Goal: Complete application form: Complete application form

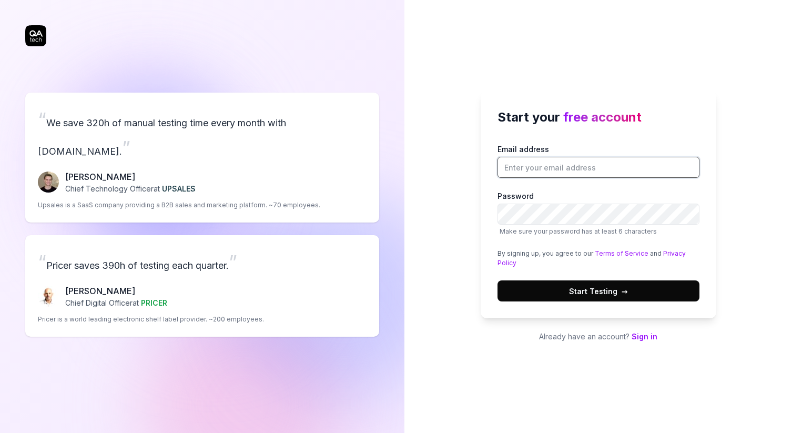
click at [542, 169] on input "Email address" at bounding box center [598, 167] width 202 height 21
click at [472, 222] on div "Start your free account Email address Password Make sure your password has at l…" at bounding box center [597, 216] width 387 height 433
click at [550, 169] on input "Email address" at bounding box center [598, 167] width 202 height 21
click at [458, 182] on div "Start your free account Email address Password Make sure your password has at l…" at bounding box center [597, 216] width 387 height 433
click at [645, 334] on link "Sign in" at bounding box center [644, 336] width 26 height 9
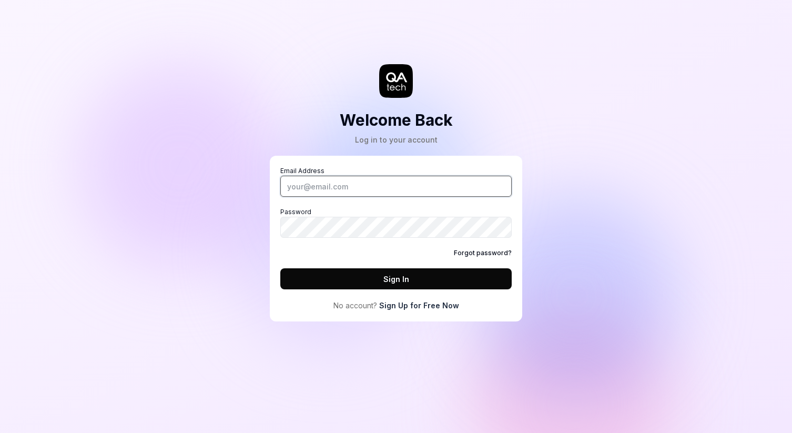
click at [360, 187] on input "Email Address" at bounding box center [395, 186] width 231 height 21
type input "[EMAIL_ADDRESS][DOMAIN_NAME]"
click at [356, 276] on button "Sign In" at bounding box center [395, 278] width 231 height 21
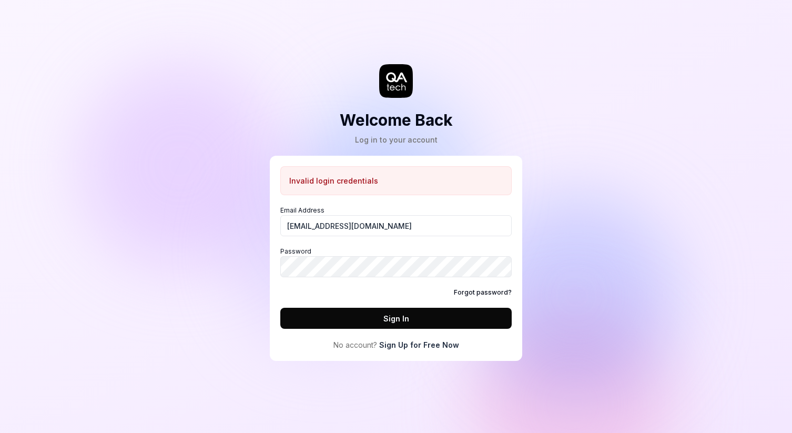
click at [406, 344] on link "Sign Up for Free Now" at bounding box center [419, 344] width 80 height 11
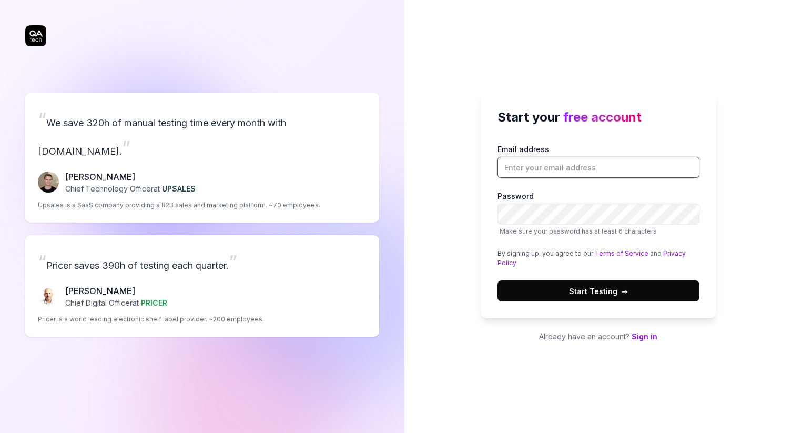
click at [535, 170] on input "Email address" at bounding box center [598, 167] width 202 height 21
click at [490, 250] on div "Start your free account Email address Password Make sure your password has at l…" at bounding box center [598, 204] width 236 height 227
click at [533, 171] on input "Email address" at bounding box center [598, 167] width 202 height 21
type input "[EMAIL_ADDRESS][DOMAIN_NAME]"
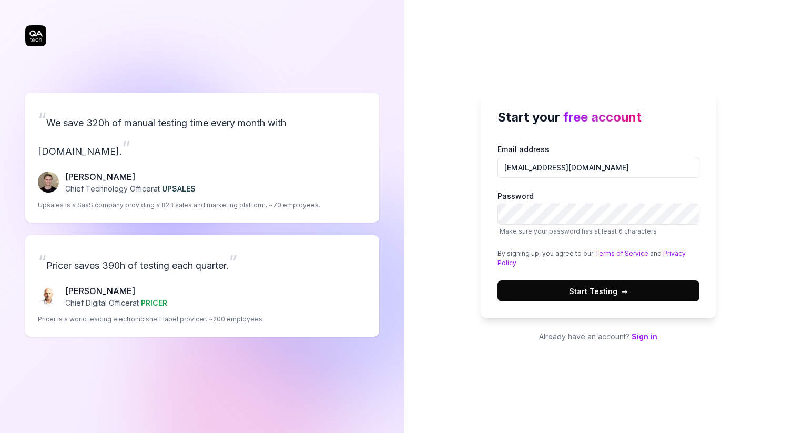
click at [594, 285] on span "Start Testing →" at bounding box center [598, 290] width 59 height 11
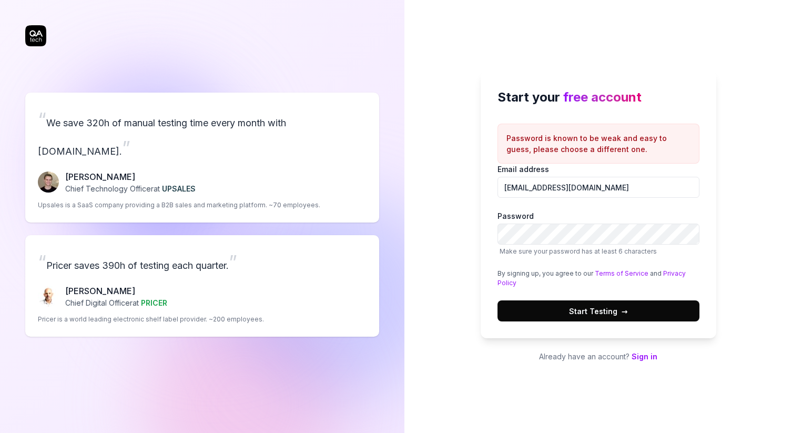
click at [641, 361] on p "Already have an account? Sign in" at bounding box center [598, 356] width 236 height 11
click at [615, 309] on span "Start Testing →" at bounding box center [598, 310] width 59 height 11
click at [530, 315] on button "Start Testing →" at bounding box center [598, 310] width 202 height 21
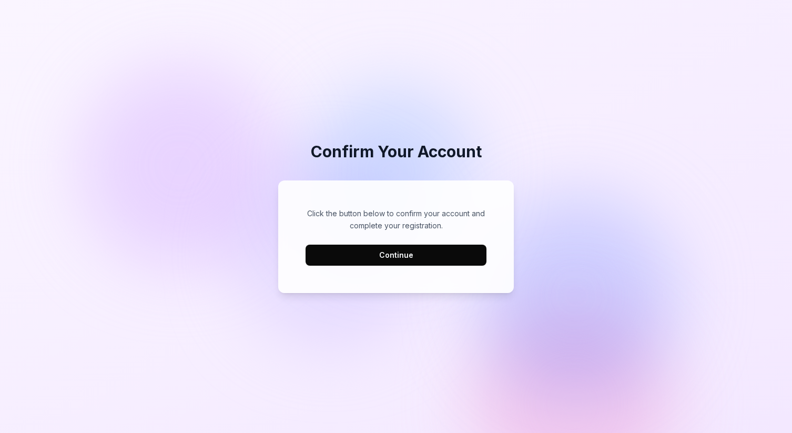
click at [396, 253] on button "Continue" at bounding box center [395, 254] width 181 height 21
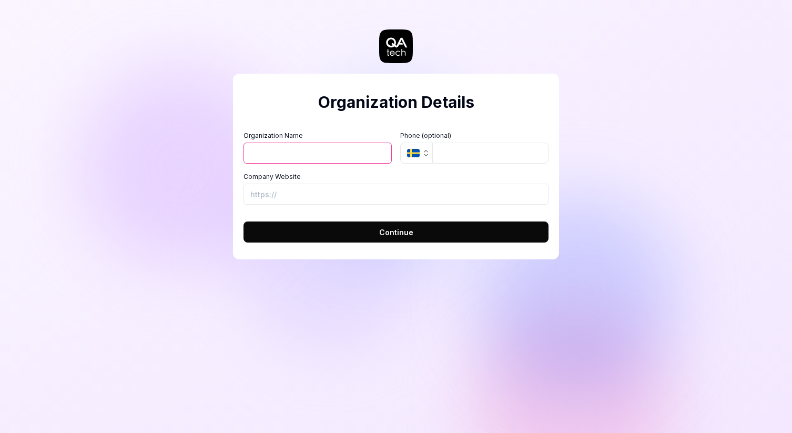
click at [361, 157] on input "Organization Name" at bounding box center [317, 152] width 148 height 21
type input "Confidentally"
click at [426, 152] on icon "button" at bounding box center [426, 153] width 8 height 8
click at [315, 195] on input "Company Website" at bounding box center [395, 193] width 305 height 21
paste input "[URL][DOMAIN_NAME]"
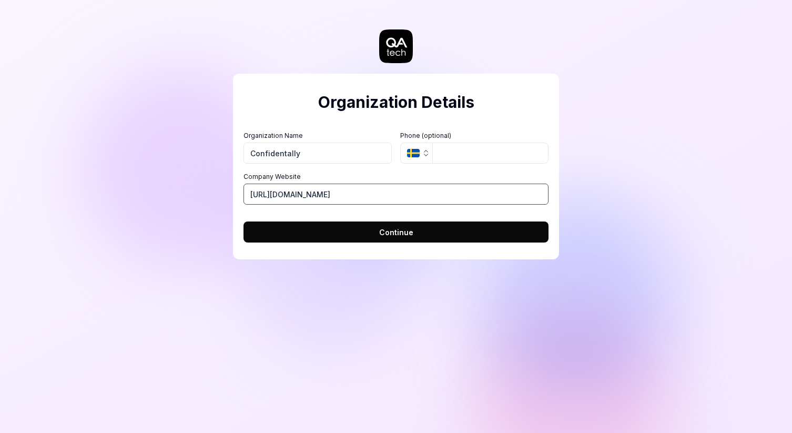
type input "[URL][DOMAIN_NAME]"
click at [377, 228] on button "Continue" at bounding box center [395, 231] width 305 height 21
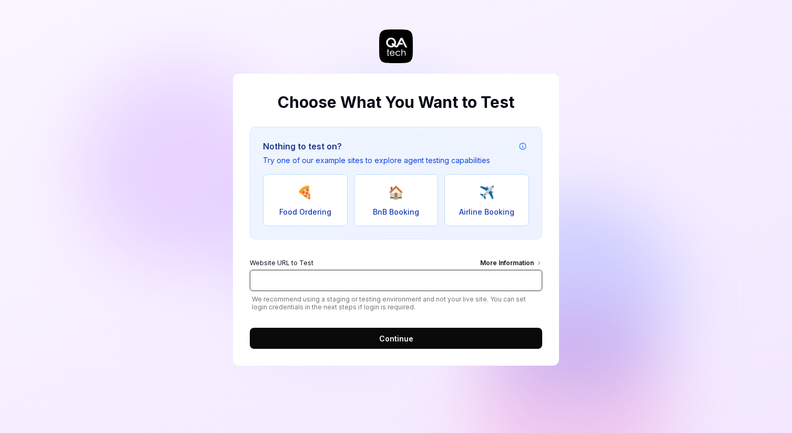
click at [310, 281] on input "Website URL to Test More Information" at bounding box center [396, 280] width 292 height 21
type input "[URL][DOMAIN_NAME]"
click at [360, 333] on button "Continue" at bounding box center [396, 338] width 292 height 21
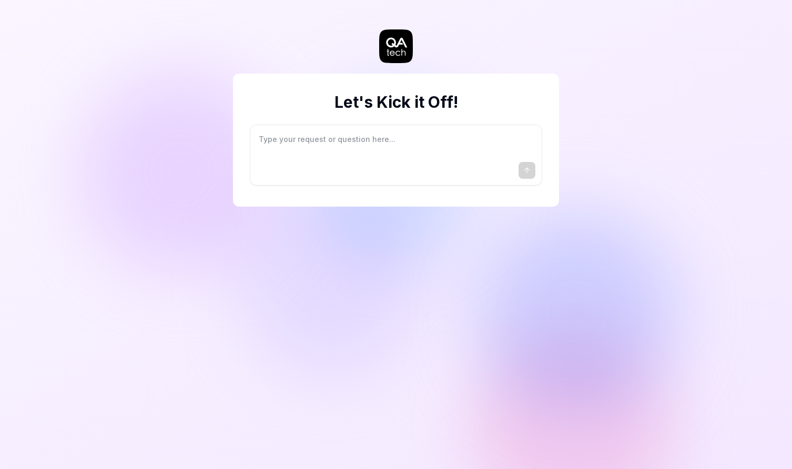
type textarea "*"
type textarea "I"
type textarea "*"
type textarea "I"
type textarea "*"
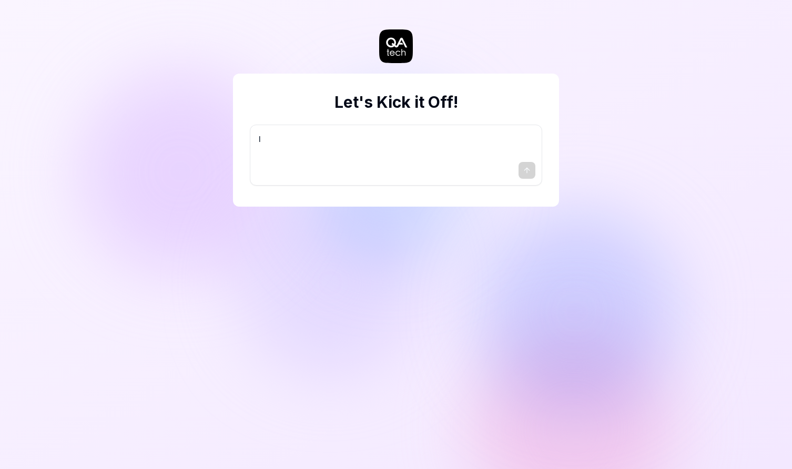
type textarea "I w"
type textarea "*"
type textarea "I wa"
type textarea "*"
type textarea "I wan"
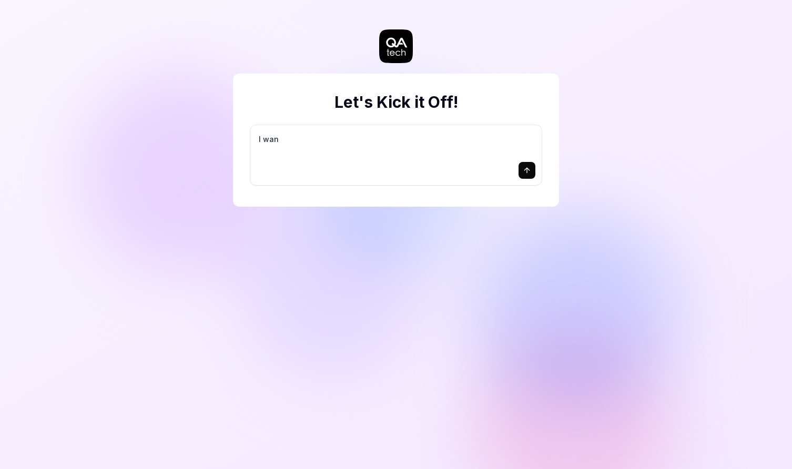
type textarea "*"
type textarea "I want"
type textarea "*"
type textarea "I want"
type textarea "*"
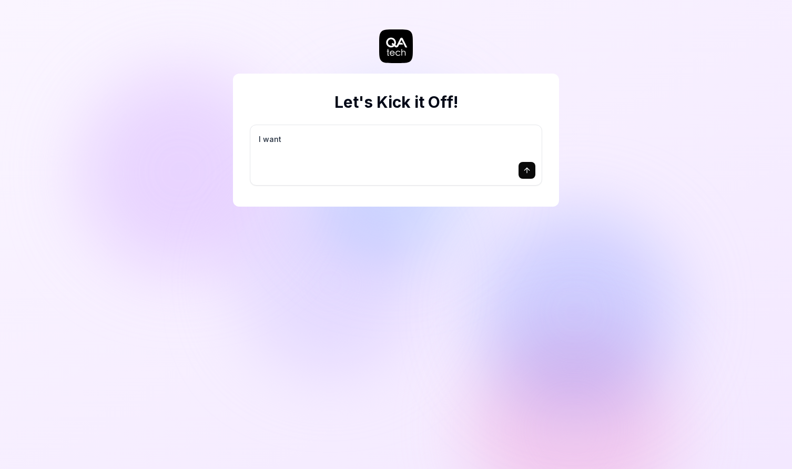
type textarea "I want a"
type textarea "*"
type textarea "I want a"
type textarea "*"
type textarea "I want a g"
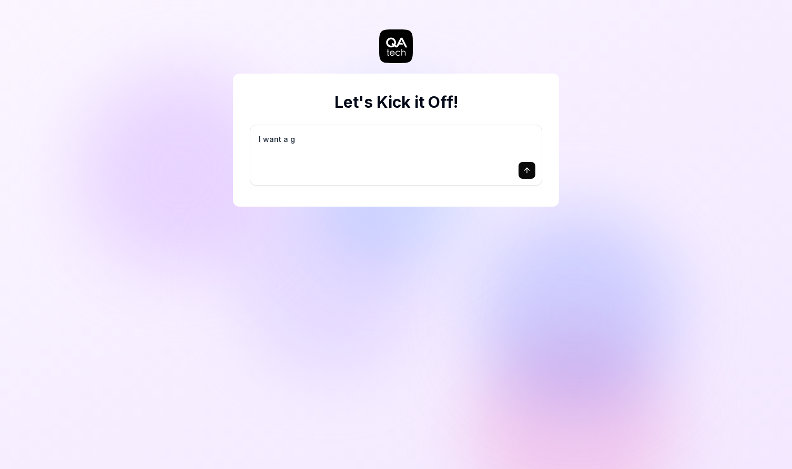
type textarea "*"
type textarea "I want a go"
type textarea "*"
type textarea "I want a goo"
type textarea "*"
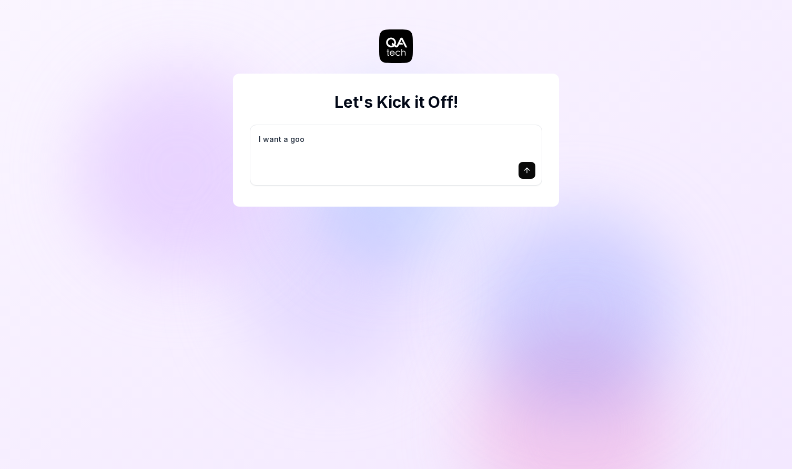
type textarea "I want a good"
type textarea "*"
type textarea "I want a good"
type textarea "*"
type textarea "I want a good t"
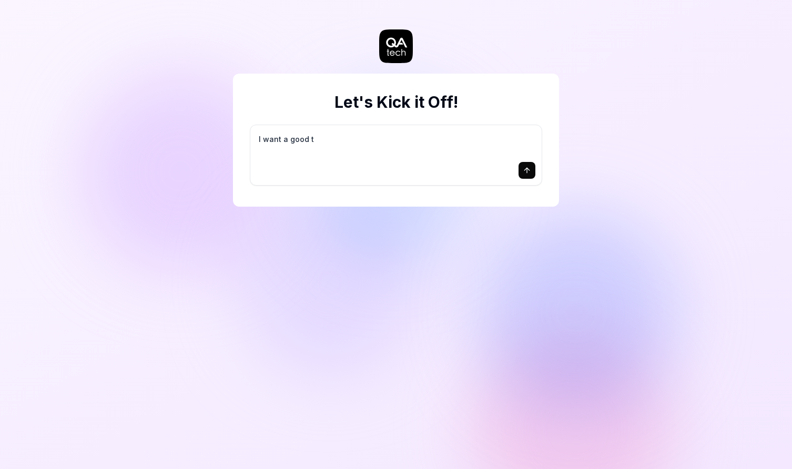
type textarea "*"
type textarea "I want a good te"
type textarea "*"
type textarea "I want a good tes"
type textarea "*"
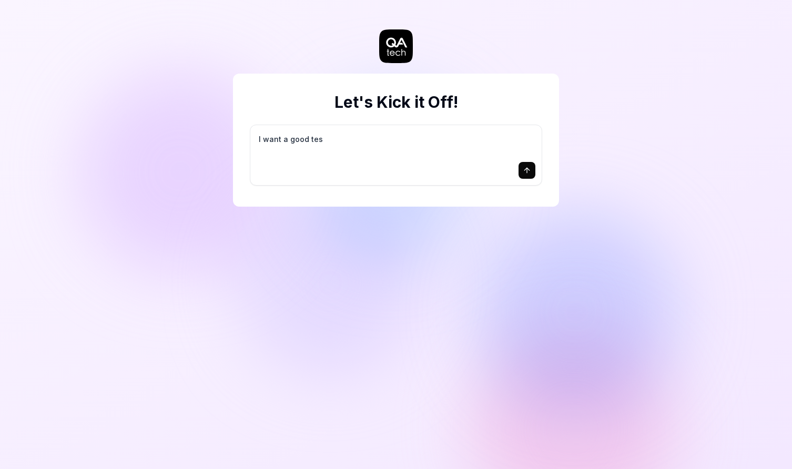
type textarea "I want a good test"
type textarea "*"
type textarea "I want a good test"
type textarea "*"
type textarea "I want a good test s"
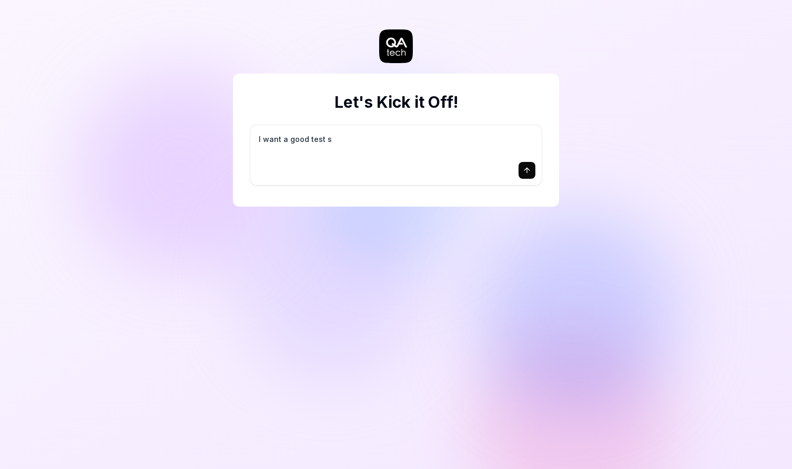
type textarea "*"
type textarea "I want a good test se"
type textarea "*"
type textarea "I want a good test set"
type textarea "*"
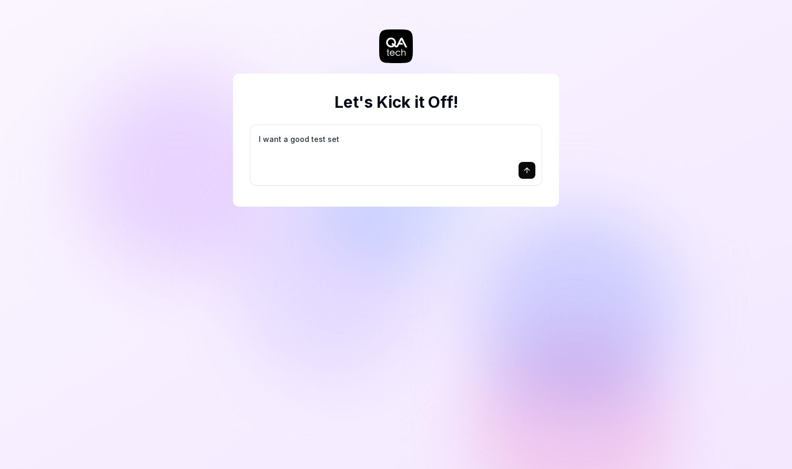
type textarea "I want a good test setu"
type textarea "*"
type textarea "I want a good test setup"
type textarea "*"
type textarea "I want a good test setup"
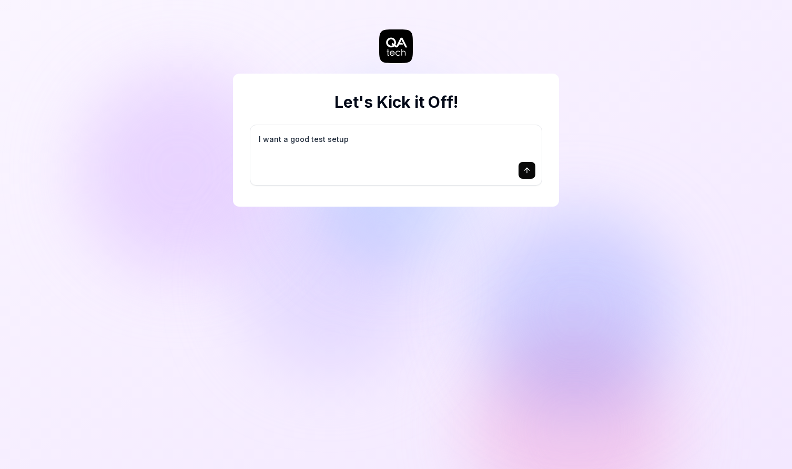
type textarea "*"
type textarea "I want a good test setup f"
type textarea "*"
type textarea "I want a good test setup fo"
type textarea "*"
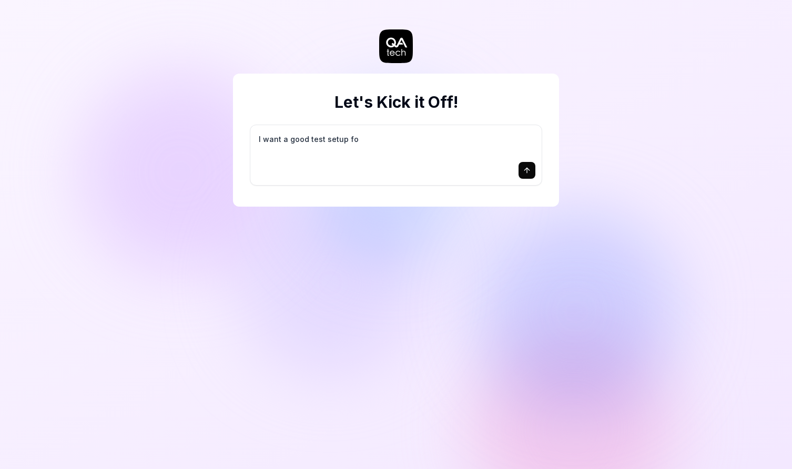
type textarea "I want a good test setup for"
type textarea "*"
type textarea "I want a good test setup for"
type textarea "*"
type textarea "I want a good test setup for m"
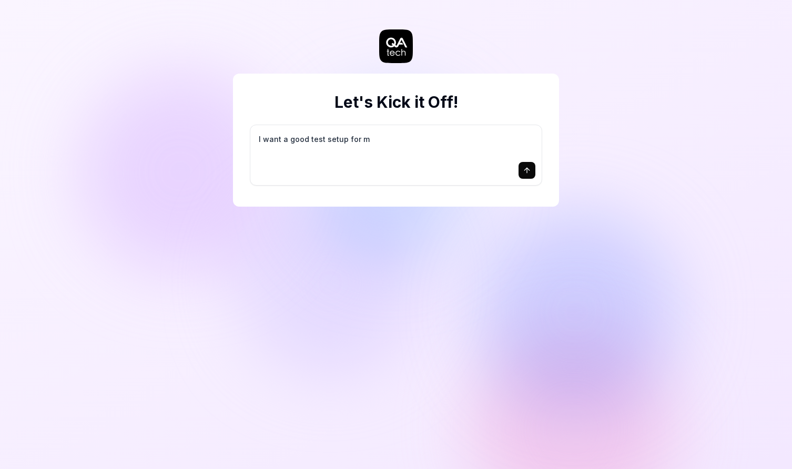
type textarea "*"
type textarea "I want a good test setup for my"
type textarea "*"
type textarea "I want a good test setup for my"
type textarea "*"
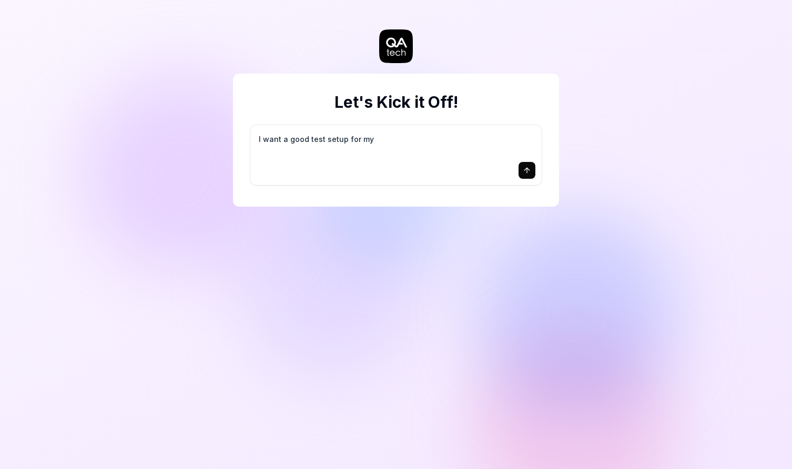
type textarea "I want a good test setup for my s"
type textarea "*"
type textarea "I want a good test setup for my si"
type textarea "*"
type textarea "I want a good test setup for my sit"
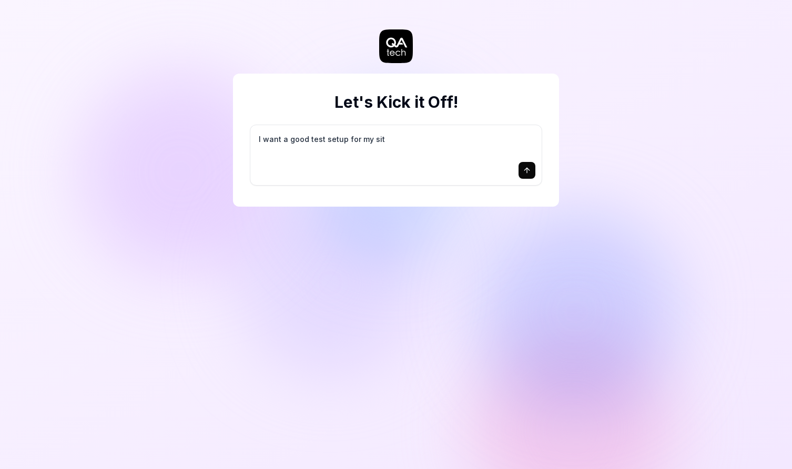
type textarea "*"
type textarea "I want a good test setup for my site"
type textarea "*"
type textarea "I want a good test setup for my site"
type textarea "*"
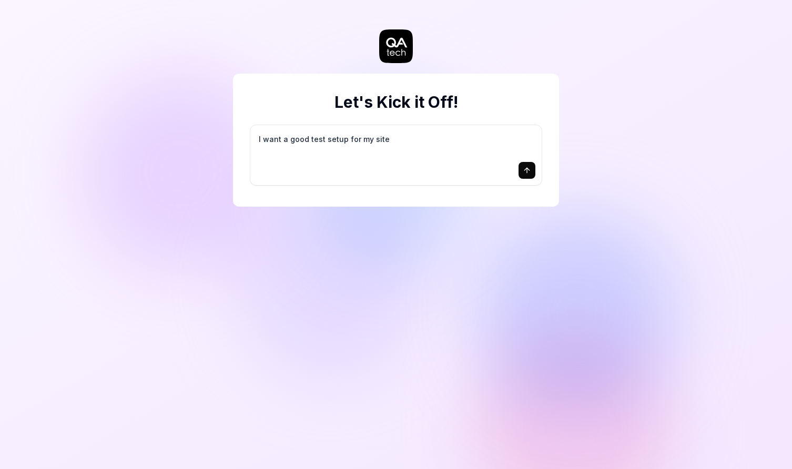
type textarea "I want a good test setup for my site -"
type textarea "*"
type textarea "I want a good test setup for my site -"
type textarea "*"
type textarea "I want a good test setup for my site - h"
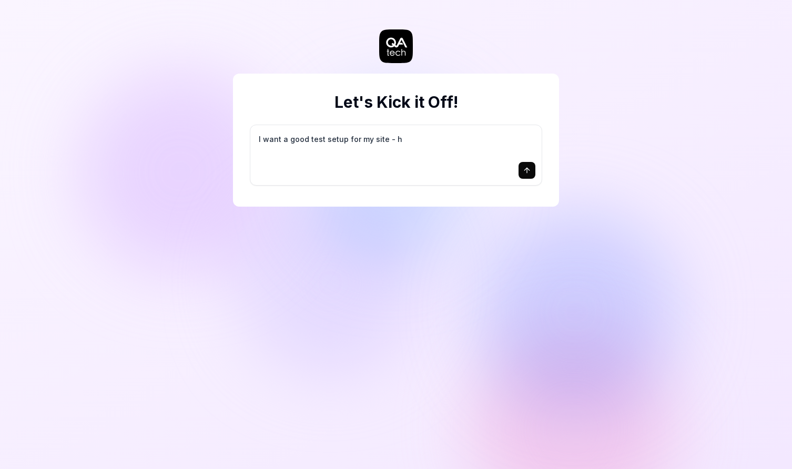
type textarea "*"
type textarea "I want a good test setup for my site - he"
type textarea "*"
type textarea "I want a good test setup for my site - hel"
type textarea "*"
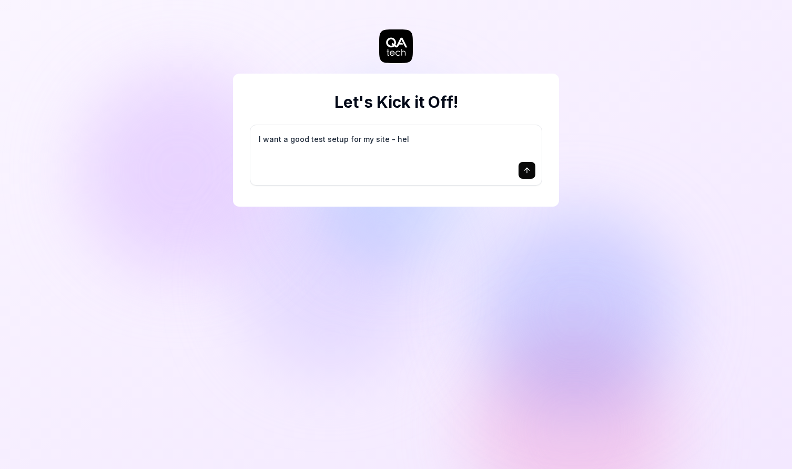
type textarea "I want a good test setup for my site - help"
type textarea "*"
type textarea "I want a good test setup for my site - help"
type textarea "*"
type textarea "I want a good test setup for my site - help m"
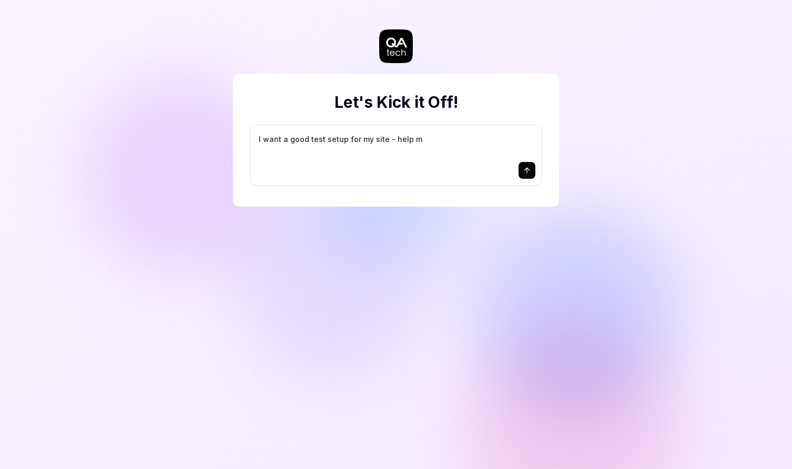
type textarea "*"
type textarea "I want a good test setup for my site - help me"
type textarea "*"
type textarea "I want a good test setup for my site - help me"
type textarea "*"
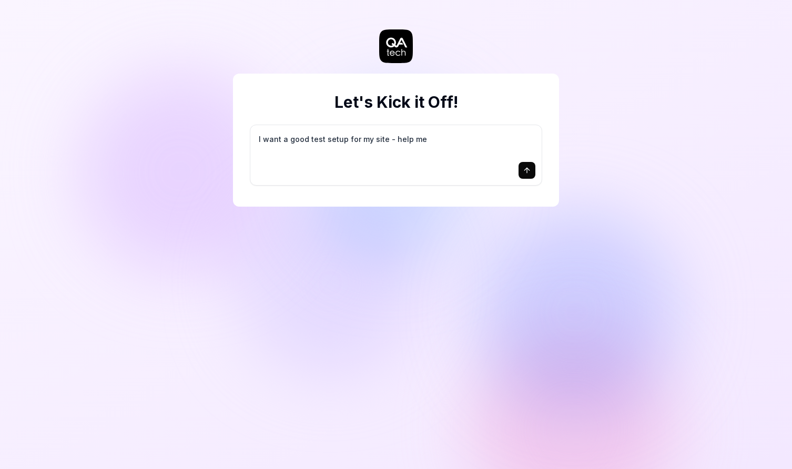
type textarea "I want a good test setup for my site - help me c"
type textarea "*"
type textarea "I want a good test setup for my site - help me cr"
type textarea "*"
type textarea "I want a good test setup for my site - help me cre"
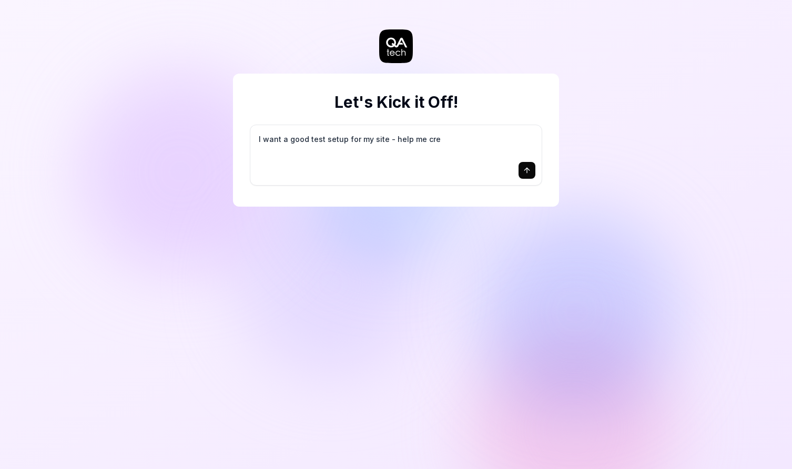
type textarea "*"
type textarea "I want a good test setup for my site - help me crea"
type textarea "*"
type textarea "I want a good test setup for my site - help me creat"
type textarea "*"
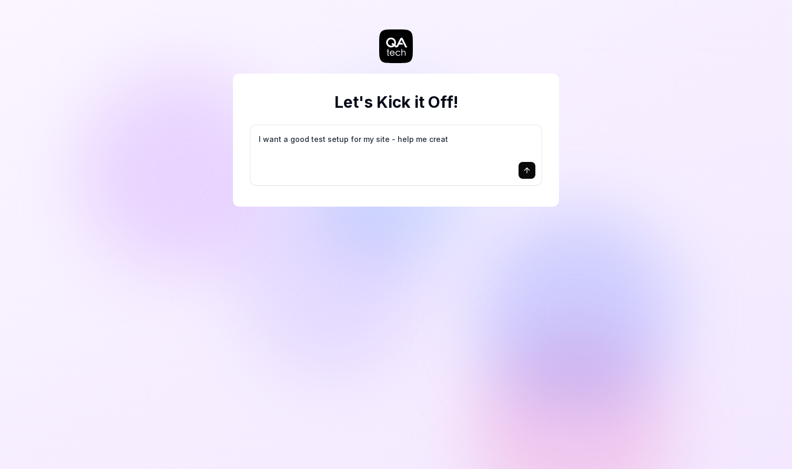
type textarea "I want a good test setup for my site - help me create"
type textarea "*"
type textarea "I want a good test setup for my site - help me create"
type textarea "*"
type textarea "I want a good test setup for my site - help me create t"
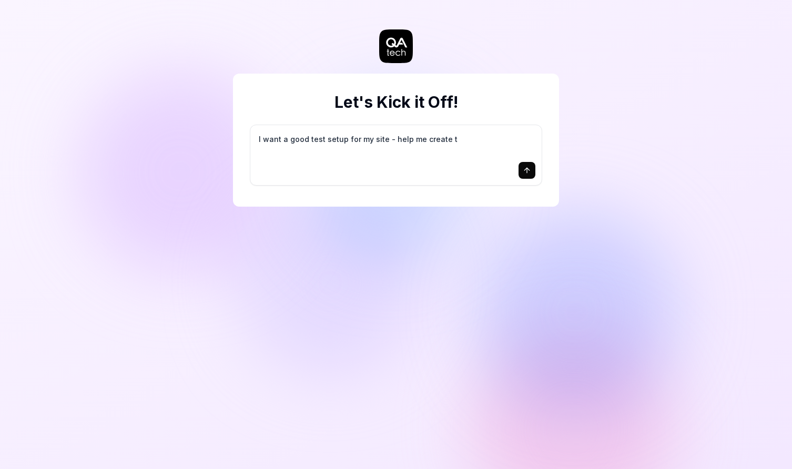
type textarea "*"
type textarea "I want a good test setup for my site - help me create th"
type textarea "*"
type textarea "I want a good test setup for my site - help me create the"
type textarea "*"
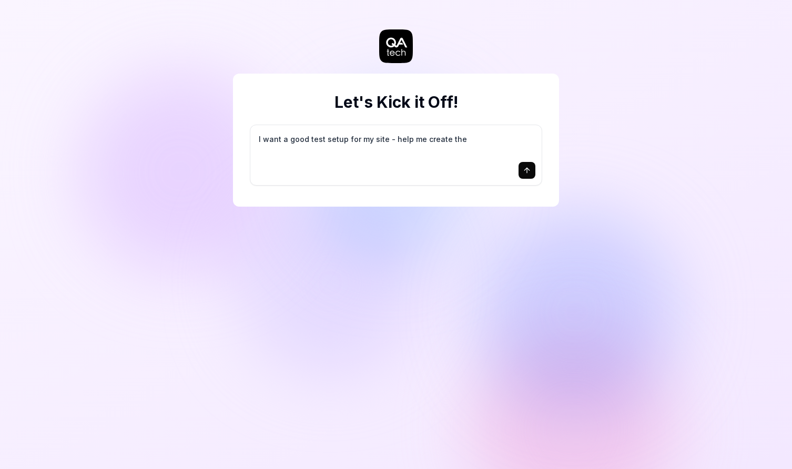
type textarea "I want a good test setup for my site - help me create the"
type textarea "*"
type textarea "I want a good test setup for my site - help me create the f"
type textarea "*"
type textarea "I want a good test setup for my site - help me create the fi"
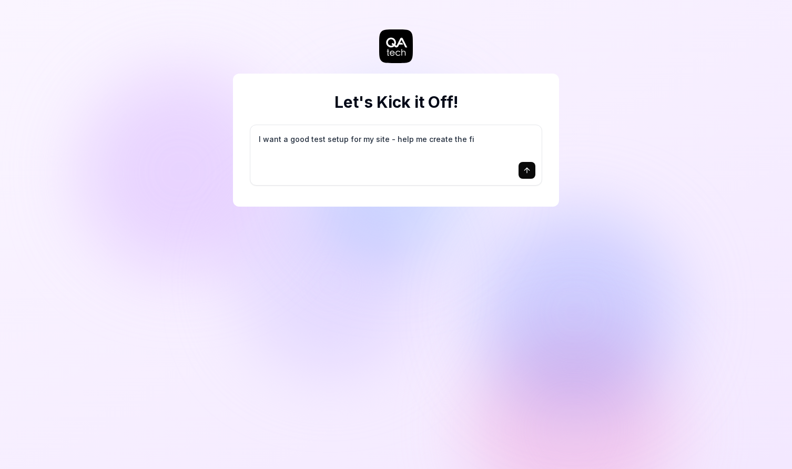
type textarea "*"
type textarea "I want a good test setup for my site - help me create the fir"
type textarea "*"
type textarea "I want a good test setup for my site - help me create the firs"
type textarea "*"
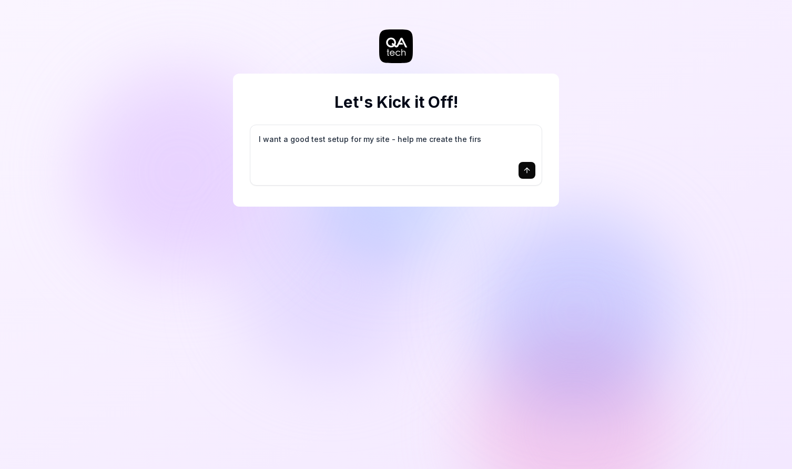
type textarea "I want a good test setup for my site - help me create the first"
type textarea "*"
type textarea "I want a good test setup for my site - help me create the first"
type textarea "*"
type textarea "I want a good test setup for my site - help me create the first 3"
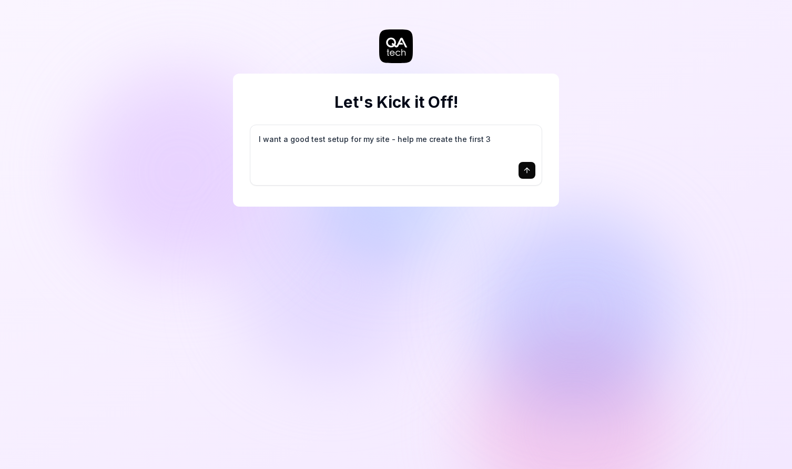
type textarea "*"
type textarea "I want a good test setup for my site - help me create the first 3-"
type textarea "*"
type textarea "I want a good test setup for my site - help me create the first 3-5"
type textarea "*"
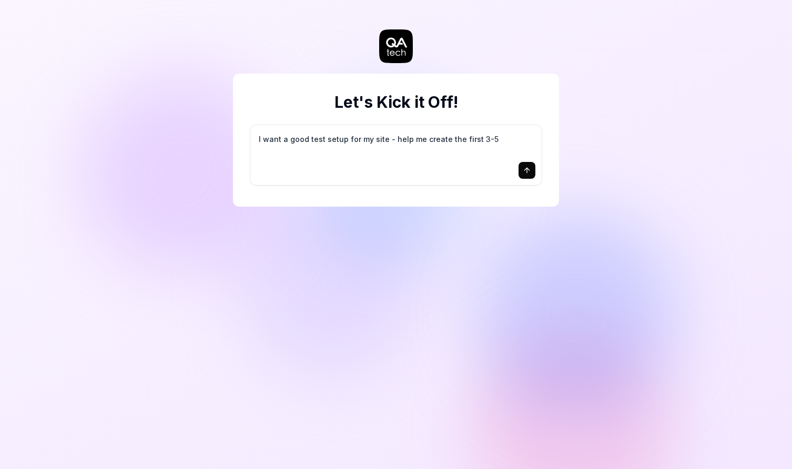
type textarea "I want a good test setup for my site - help me create the first 3-5"
type textarea "*"
type textarea "I want a good test setup for my site - help me create the first 3-5 t"
type textarea "*"
type textarea "I want a good test setup for my site - help me create the first 3-5 te"
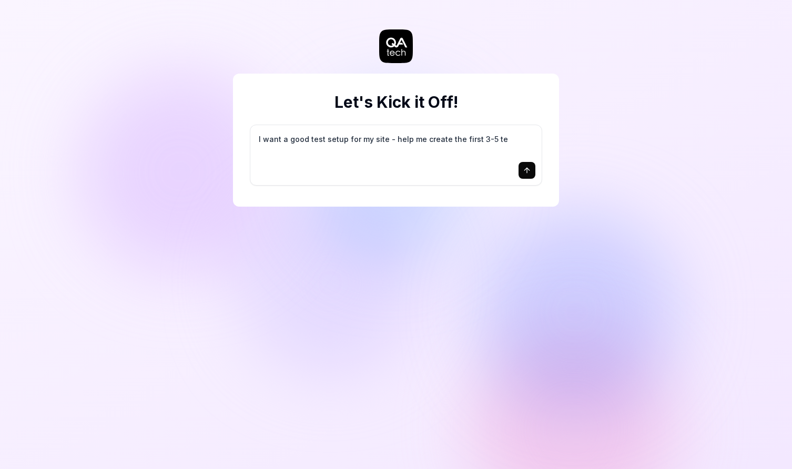
type textarea "*"
type textarea "I want a good test setup for my site - help me create the first 3-5 tes"
type textarea "*"
type textarea "I want a good test setup for my site - help me create the first 3-5 test"
type textarea "*"
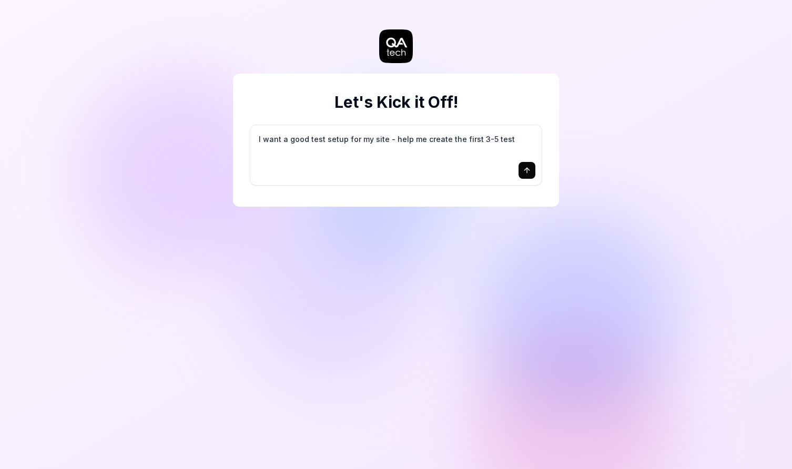
type textarea "I want a good test setup for my site - help me create the first 3-5 test"
type textarea "*"
type textarea "I want a good test setup for my site - help me create the first 3-5 test c"
type textarea "*"
type textarea "I want a good test setup for my site - help me create the first 3-5 test ca"
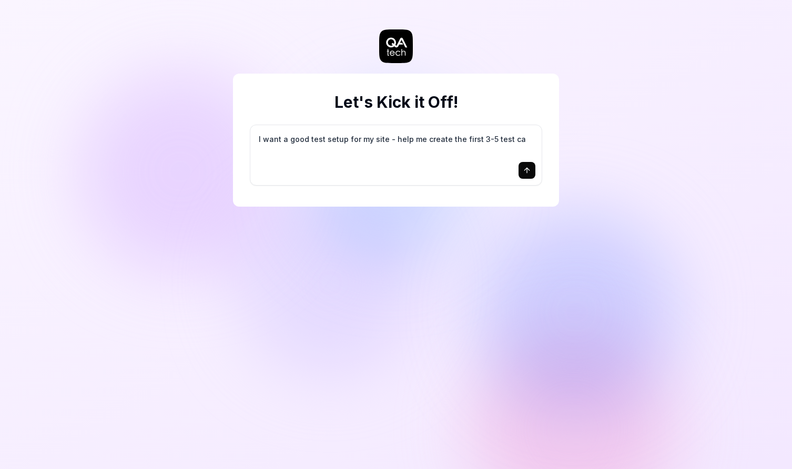
type textarea "*"
type textarea "I want a good test setup for my site - help me create the first 3-5 test cas"
type textarea "*"
type textarea "I want a good test setup for my site - help me create the first 3-5 test case"
type textarea "*"
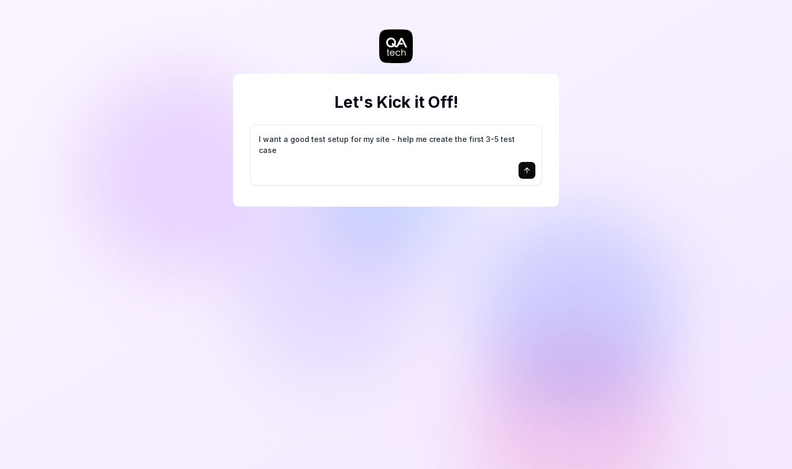
type textarea "I want a good test setup for my site - help me create the first 3-5 test cases"
click at [525, 169] on icon "submit" at bounding box center [526, 169] width 5 height 3
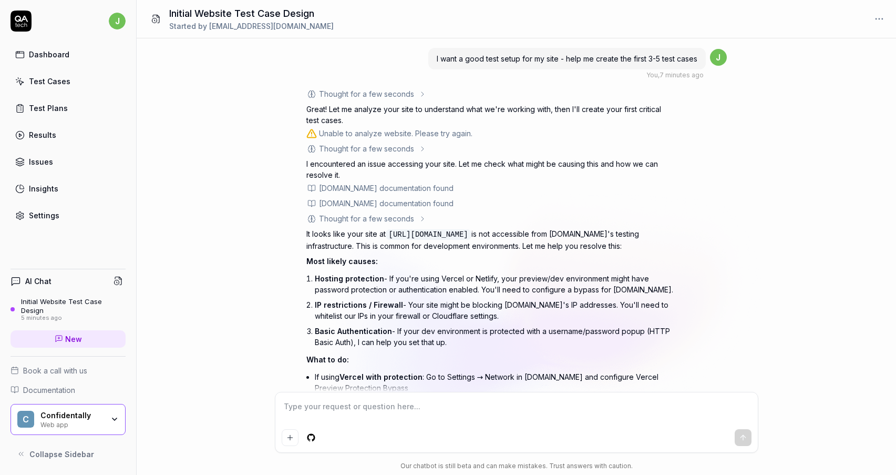
scroll to position [100, 0]
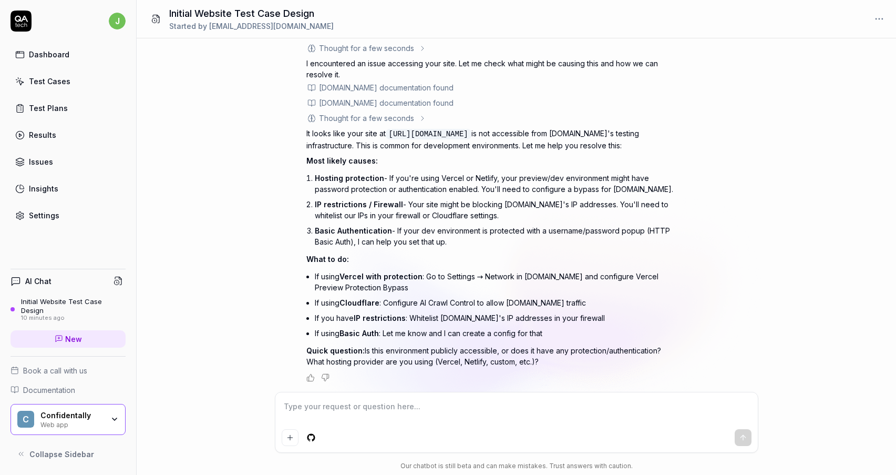
type textarea "*"
